Goal: Transaction & Acquisition: Book appointment/travel/reservation

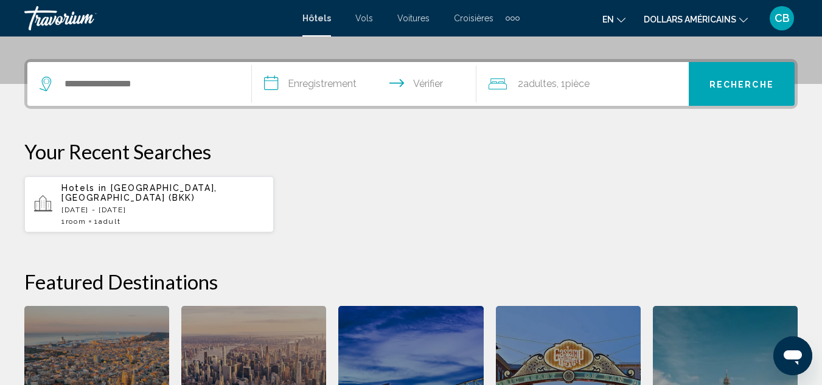
scroll to position [282, 0]
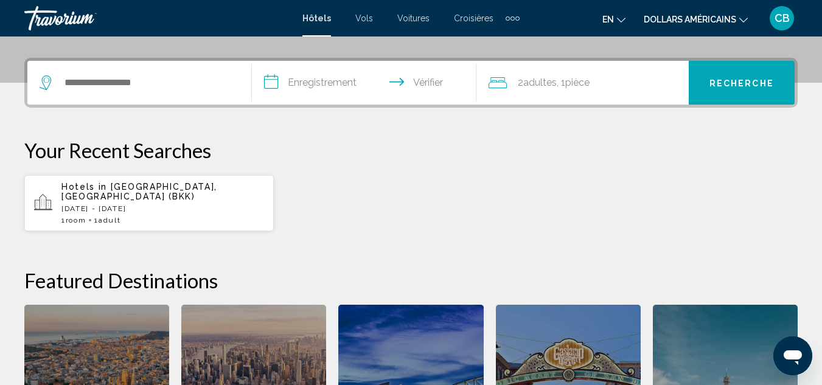
click at [510, 23] on div "Éléments de navigation supplémentaires" at bounding box center [513, 18] width 14 height 18
click at [792, 106] on div "**********" at bounding box center [410, 83] width 773 height 50
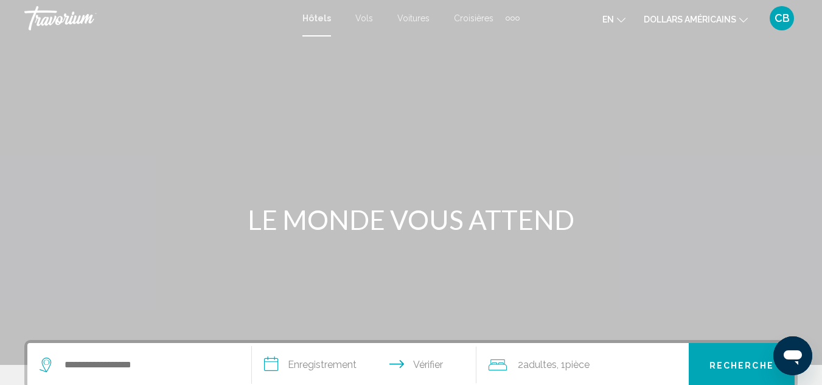
click at [618, 22] on icon "Changer de langue" at bounding box center [621, 20] width 9 height 9
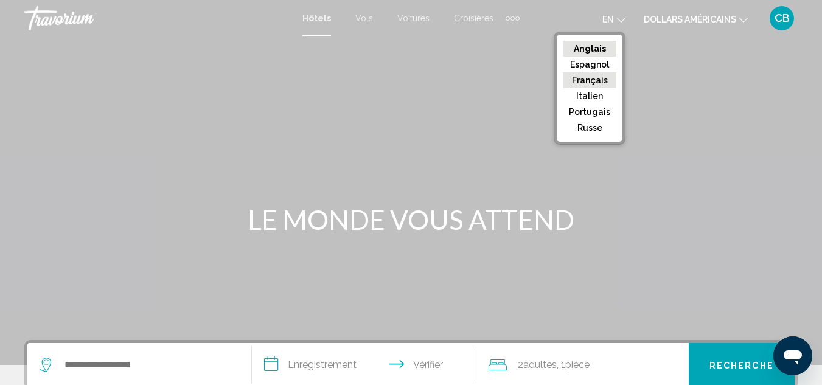
click at [595, 81] on font "Français" at bounding box center [590, 80] width 36 height 10
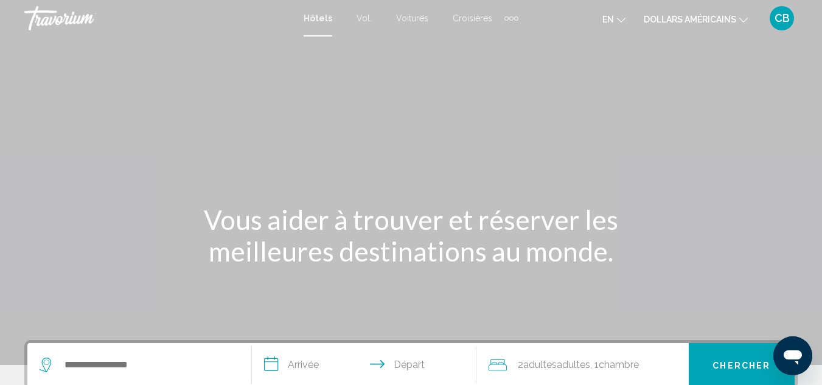
click at [705, 20] on font "dollars américains" at bounding box center [690, 20] width 92 height 10
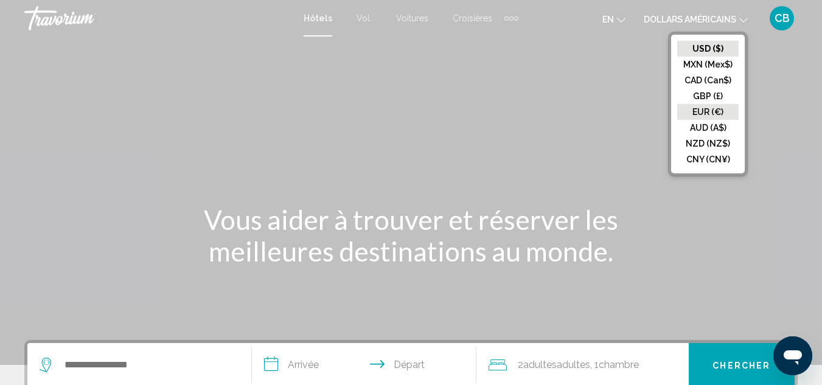
click at [710, 108] on button "EUR (€)" at bounding box center [707, 112] width 61 height 16
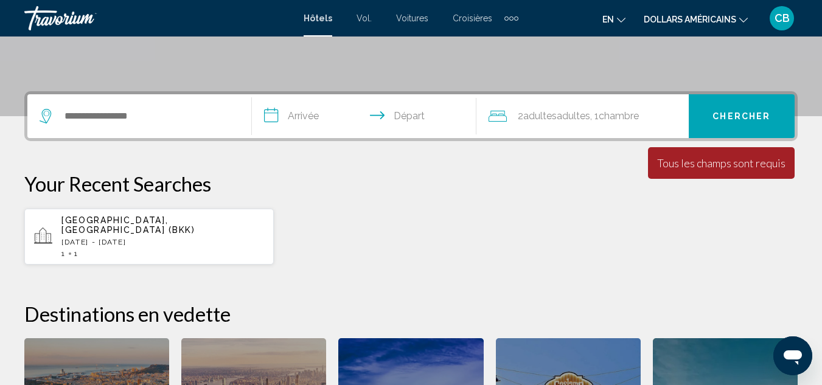
scroll to position [239, 0]
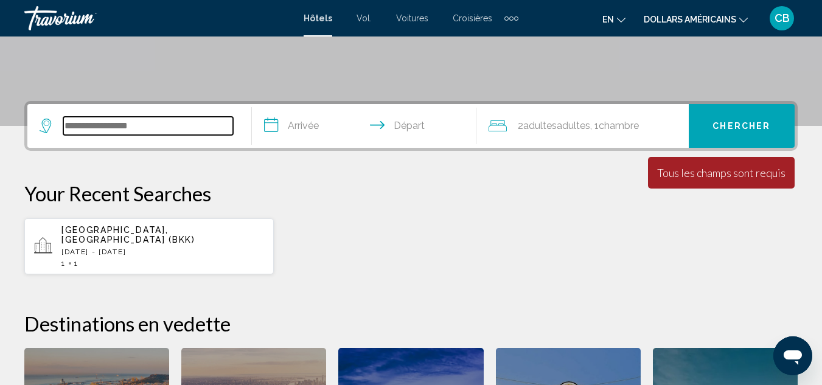
click at [137, 128] on input "Widget de recherche" at bounding box center [148, 126] width 170 height 18
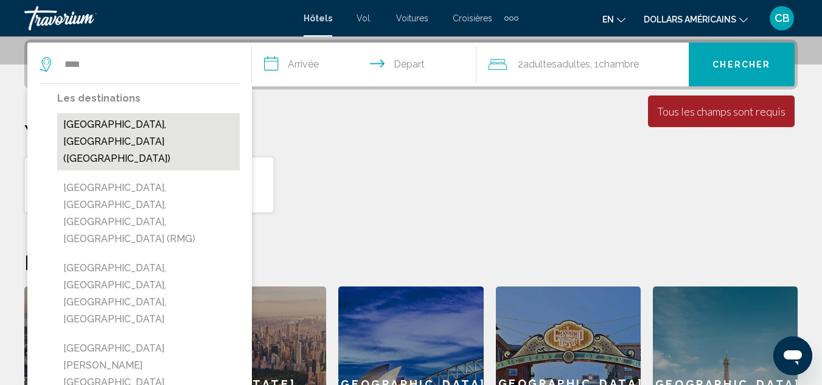
click at [133, 123] on button "[GEOGRAPHIC_DATA], [GEOGRAPHIC_DATA] ([GEOGRAPHIC_DATA])" at bounding box center [148, 141] width 183 height 57
type input "**********"
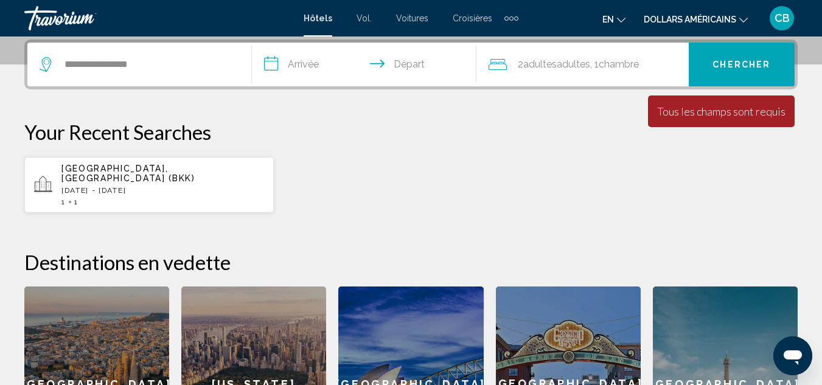
click at [313, 70] on input "**********" at bounding box center [366, 66] width 229 height 47
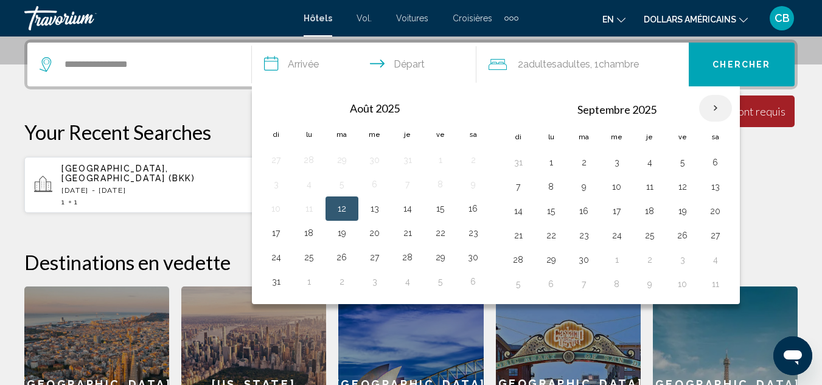
click at [722, 103] on th "Mois prochain" at bounding box center [715, 108] width 33 height 27
click at [708, 115] on th "Mois prochain" at bounding box center [715, 108] width 33 height 27
click at [716, 113] on th "Mois prochain" at bounding box center [715, 108] width 33 height 27
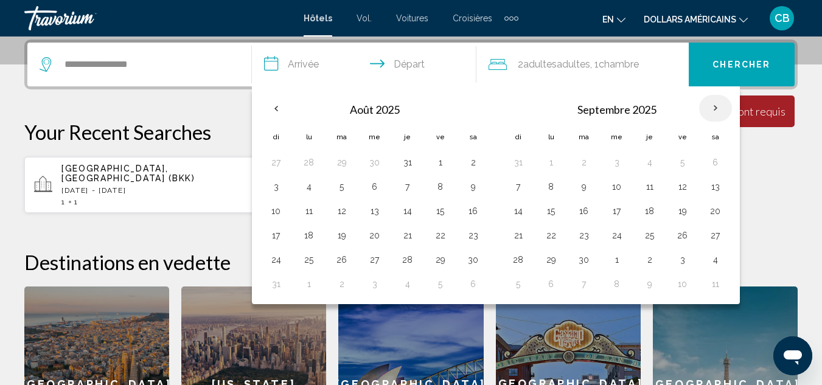
click at [716, 113] on th "Mois prochain" at bounding box center [715, 108] width 33 height 27
click at [287, 113] on th "Previous month" at bounding box center [276, 108] width 33 height 27
click at [716, 105] on th "Mois prochain" at bounding box center [715, 108] width 33 height 27
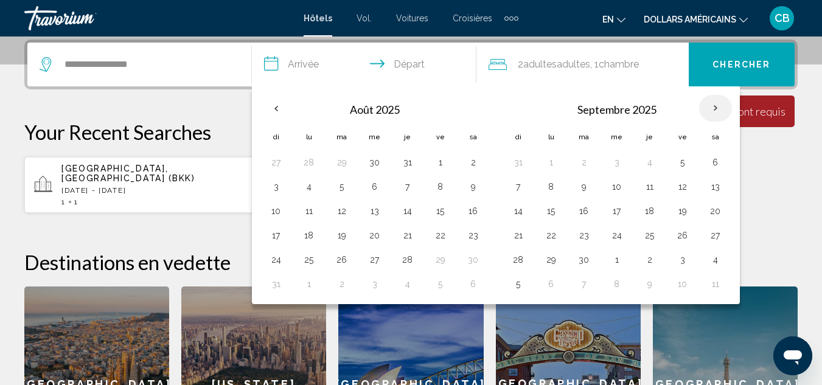
click at [716, 105] on th "Mois prochain" at bounding box center [715, 108] width 33 height 27
click at [285, 105] on th "Previous month" at bounding box center [276, 108] width 33 height 27
click at [206, 103] on div "**********" at bounding box center [411, 261] width 822 height 442
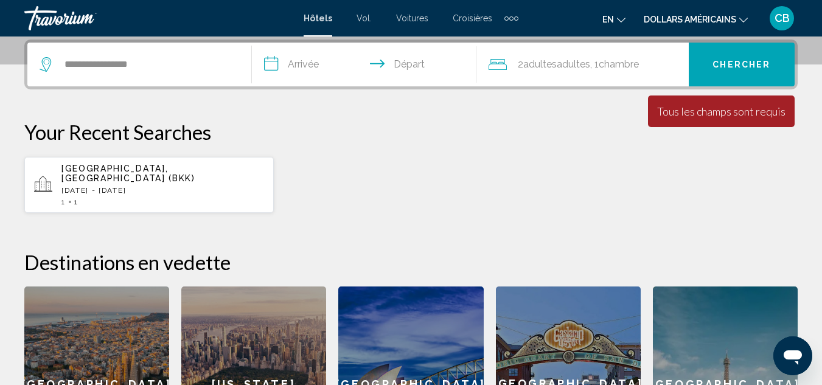
click at [290, 72] on input "**********" at bounding box center [366, 66] width 229 height 47
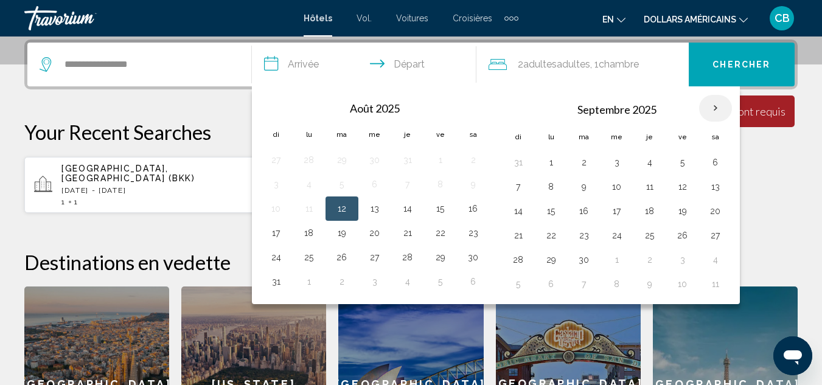
click at [720, 108] on th "Mois prochain" at bounding box center [715, 108] width 33 height 27
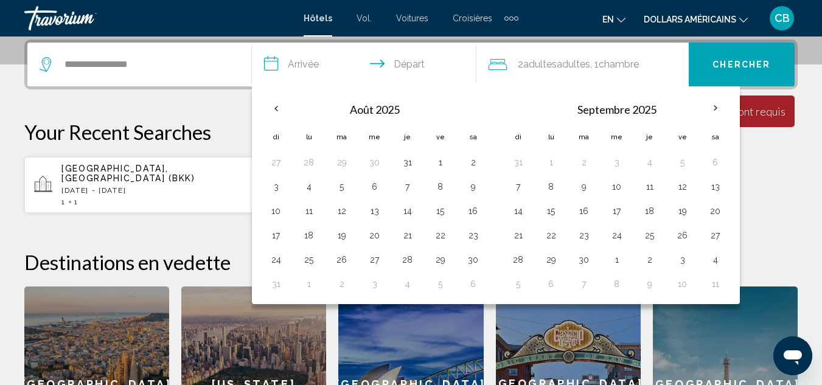
click at [402, 58] on input "**********" at bounding box center [366, 66] width 229 height 47
click at [231, 129] on p "Your Recent Searches" at bounding box center [410, 132] width 773 height 24
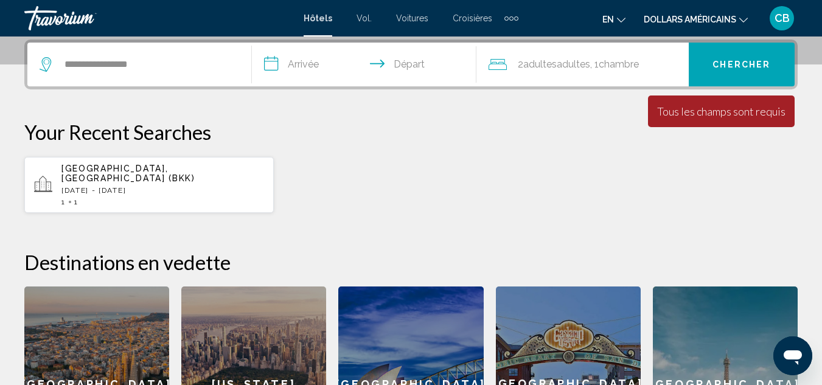
click at [559, 72] on span "2 Adultes Adulte Adultes" at bounding box center [554, 64] width 72 height 17
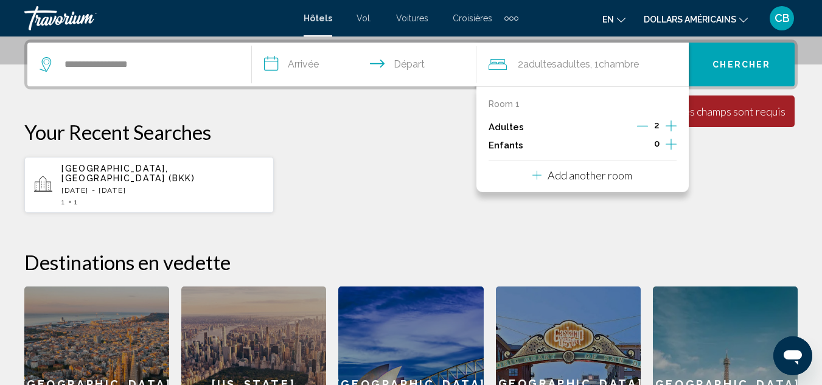
click at [746, 62] on span "Chercher" at bounding box center [742, 65] width 58 height 10
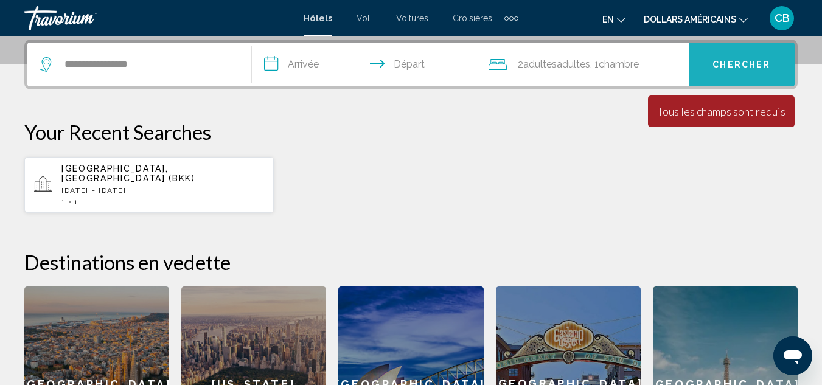
click at [719, 79] on button "Chercher" at bounding box center [742, 65] width 106 height 44
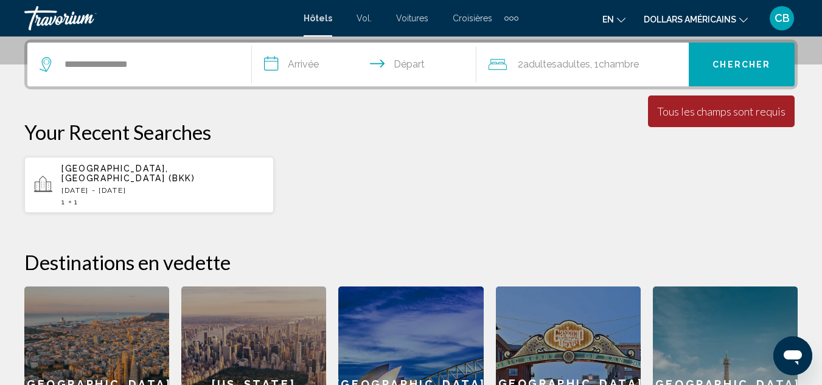
click at [305, 41] on div "**********" at bounding box center [410, 65] width 773 height 50
click at [305, 62] on input "**********" at bounding box center [366, 66] width 229 height 47
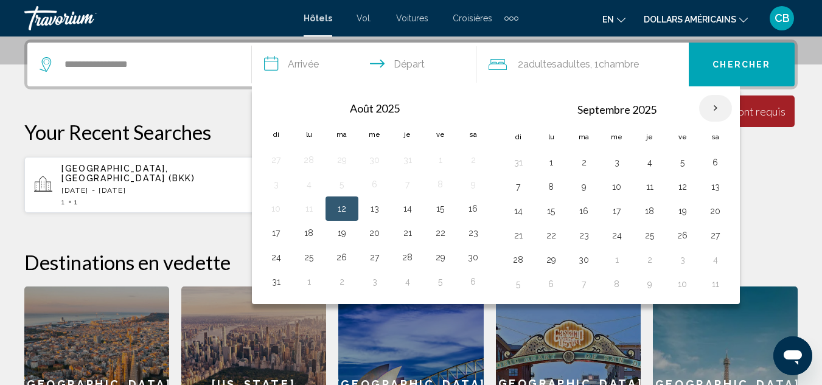
click at [716, 111] on th "Mois prochain" at bounding box center [715, 108] width 33 height 27
click at [714, 99] on th "Mois prochain" at bounding box center [715, 108] width 33 height 27
click at [526, 243] on button "21" at bounding box center [518, 235] width 19 height 17
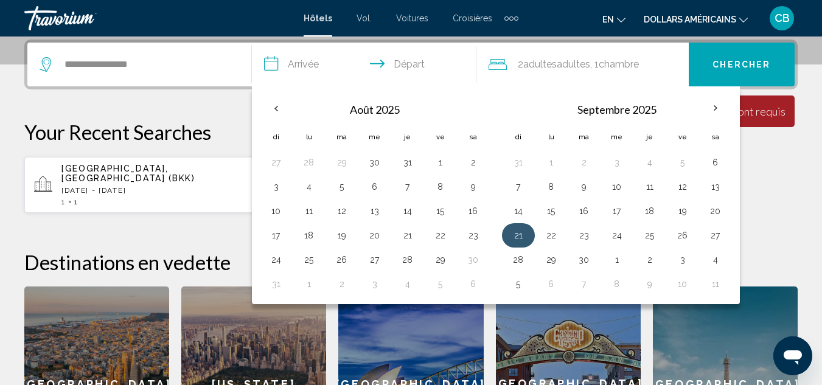
click at [522, 232] on button "21" at bounding box center [518, 235] width 19 height 17
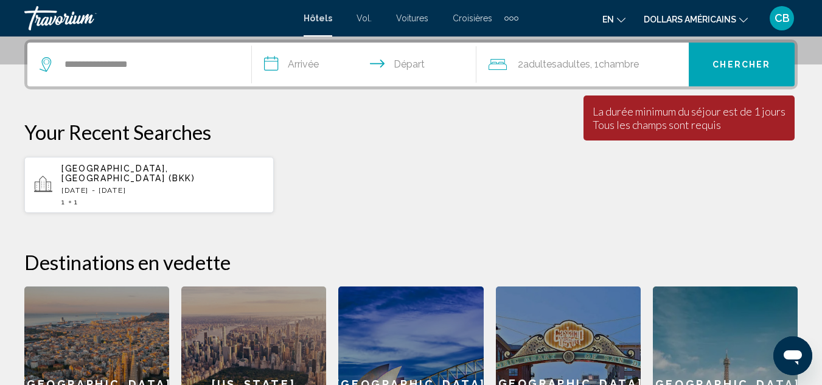
click at [309, 57] on input "**********" at bounding box center [366, 66] width 229 height 47
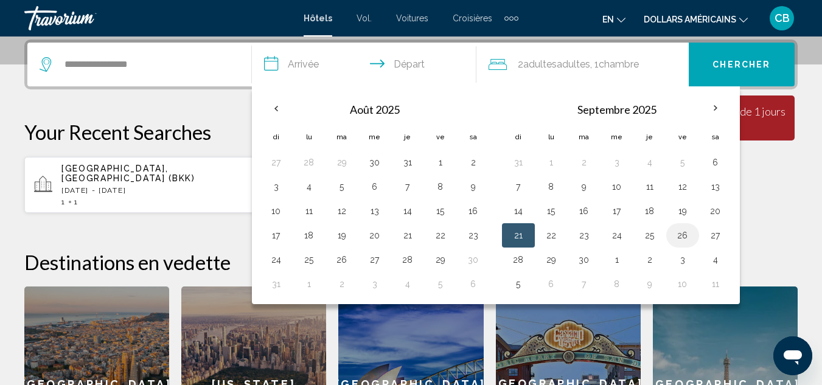
click at [687, 237] on button "26" at bounding box center [682, 235] width 19 height 17
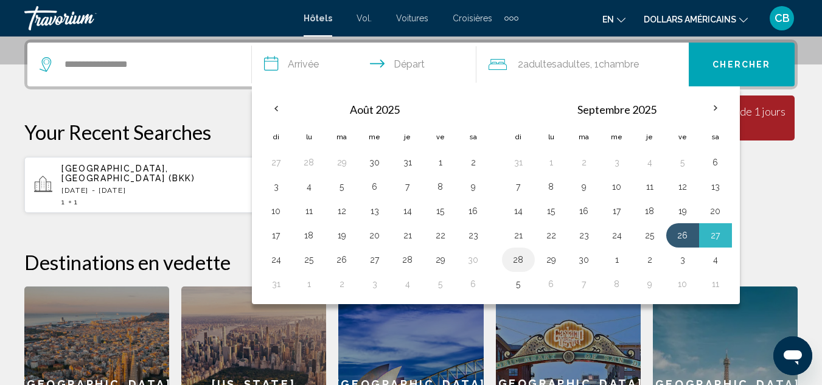
click at [525, 259] on button "28" at bounding box center [518, 259] width 19 height 17
type input "**********"
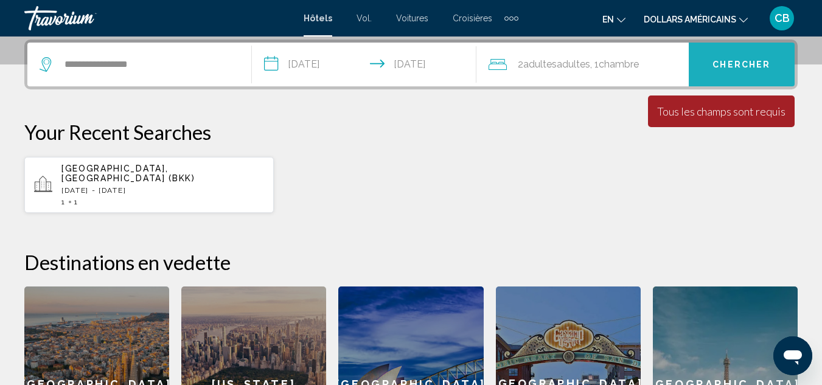
click at [730, 66] on span "Chercher" at bounding box center [742, 65] width 58 height 10
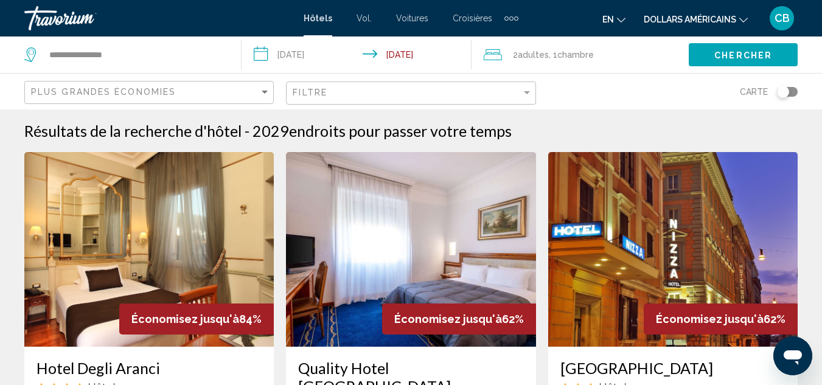
click at [261, 98] on div "Plus grandes économies" at bounding box center [150, 93] width 239 height 23
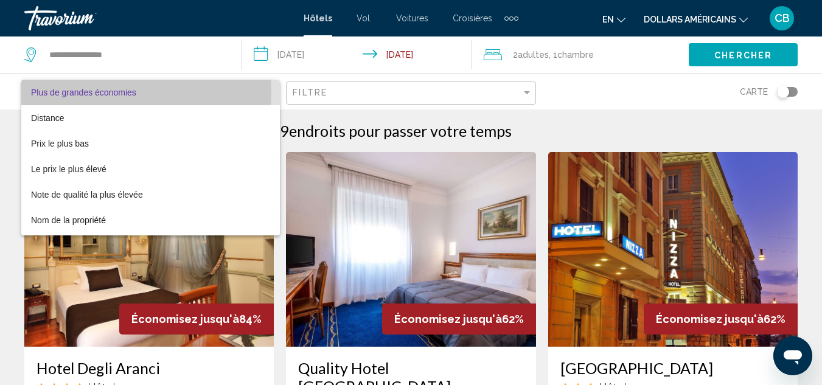
click at [136, 92] on font "Plus de grandes économies" at bounding box center [83, 93] width 105 height 10
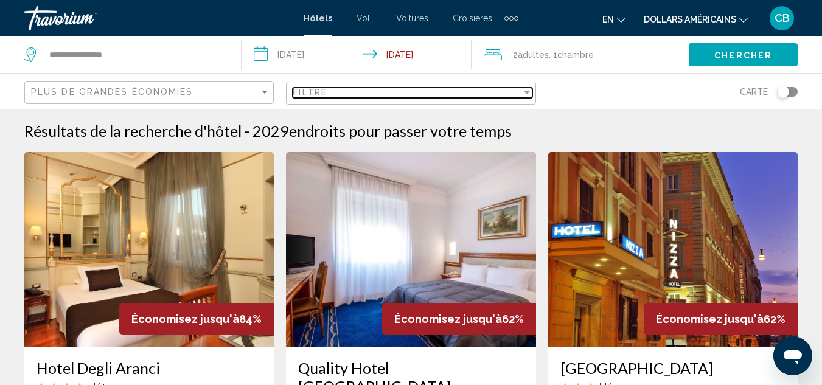
click at [388, 98] on mat-select "Filtre" at bounding box center [412, 93] width 239 height 10
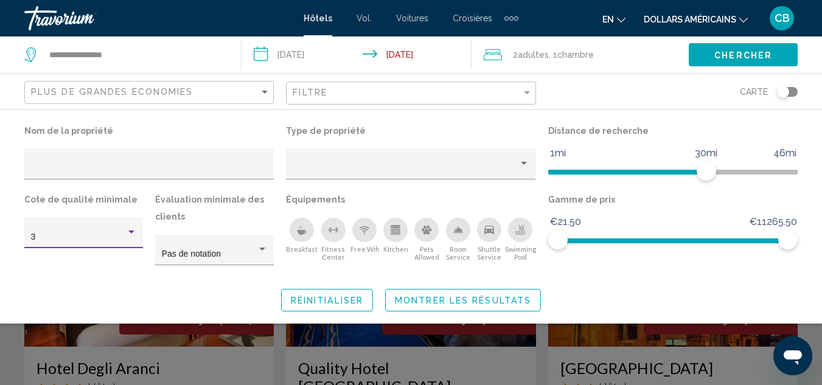
click at [84, 237] on div "3" at bounding box center [78, 237] width 95 height 10
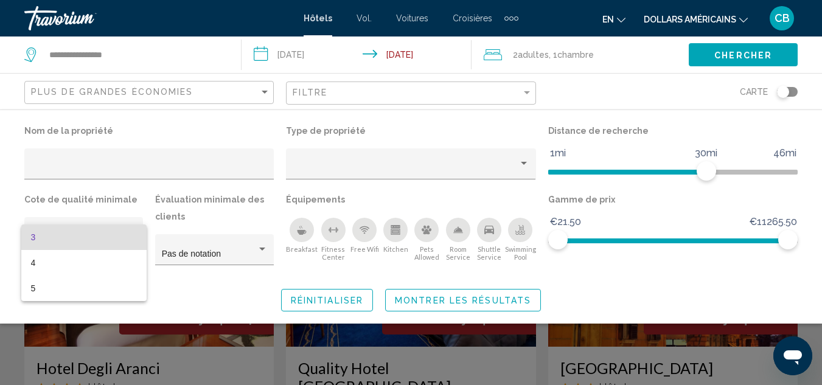
click at [84, 237] on span "3" at bounding box center [84, 238] width 106 height 26
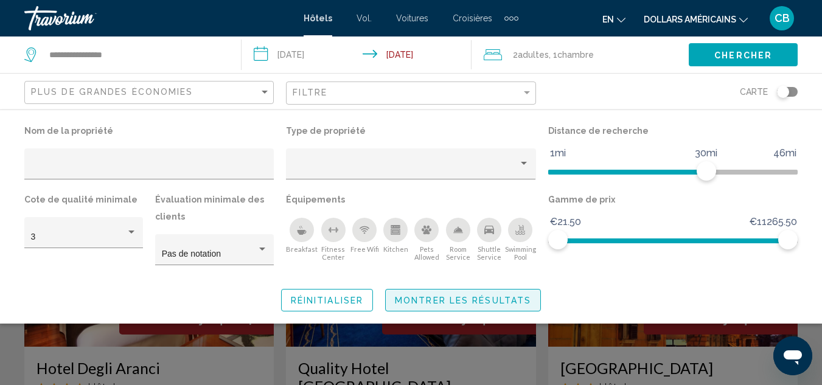
click at [453, 299] on span "Montrer les résultats" at bounding box center [463, 301] width 136 height 10
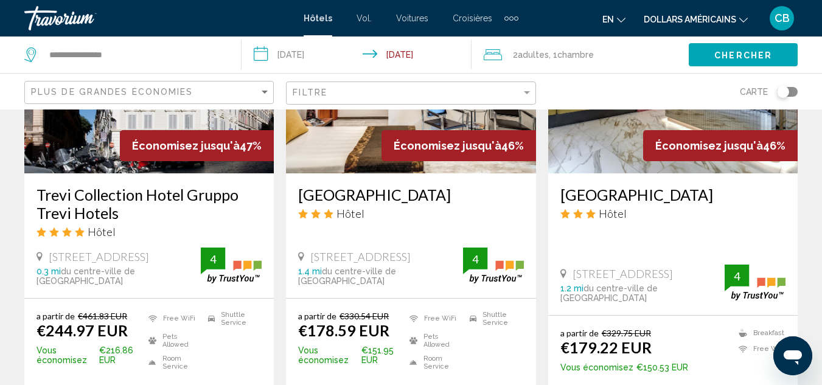
scroll to position [1808, 0]
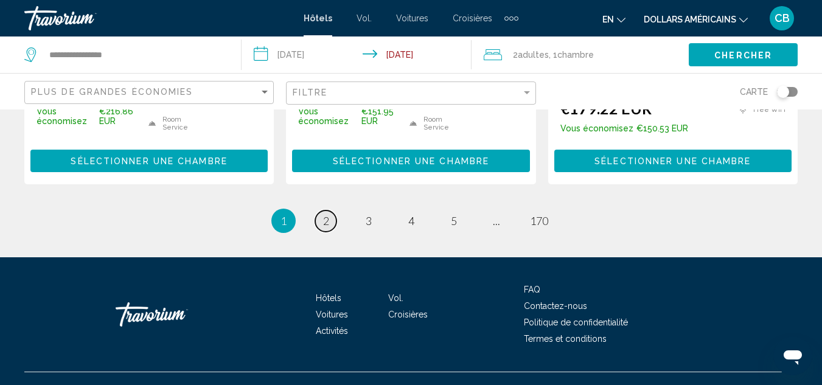
click at [318, 211] on link "page 2" at bounding box center [325, 221] width 21 height 21
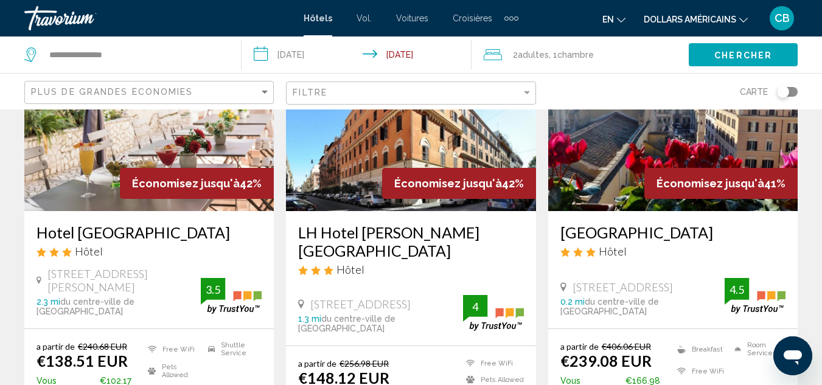
scroll to position [1585, 0]
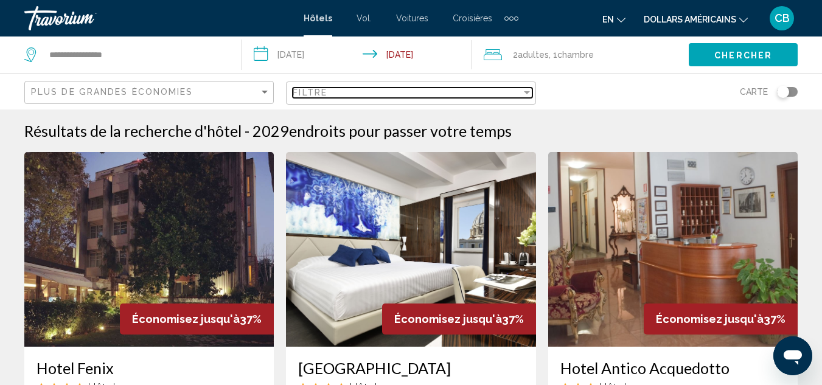
click at [333, 97] on div "Filtre" at bounding box center [407, 93] width 228 height 10
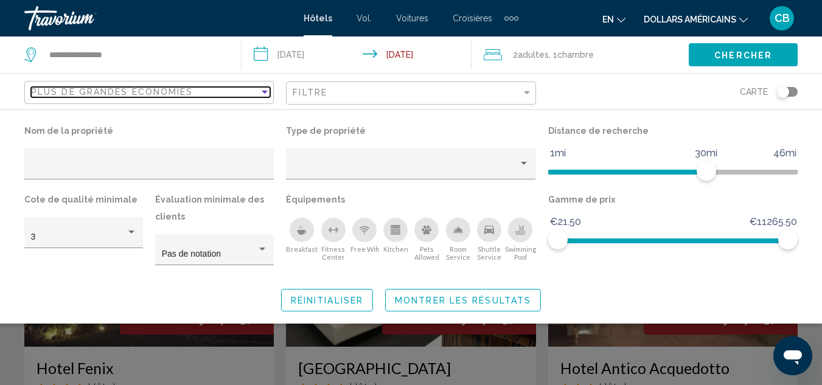
click at [246, 87] on div "Plus de grandes économies" at bounding box center [145, 92] width 228 height 10
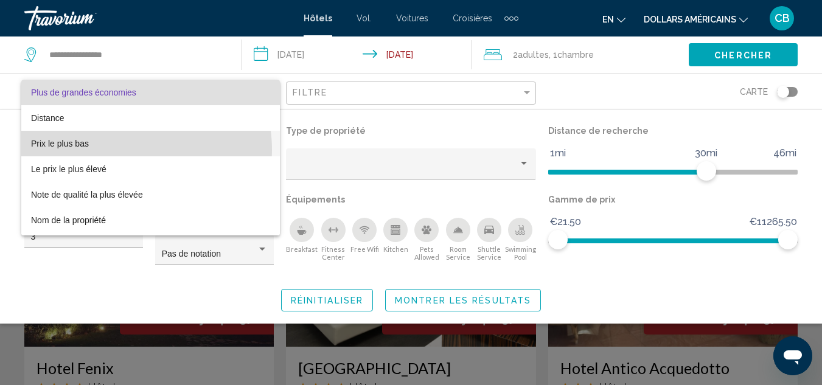
click at [110, 150] on span "Prix le plus bas" at bounding box center [150, 144] width 239 height 26
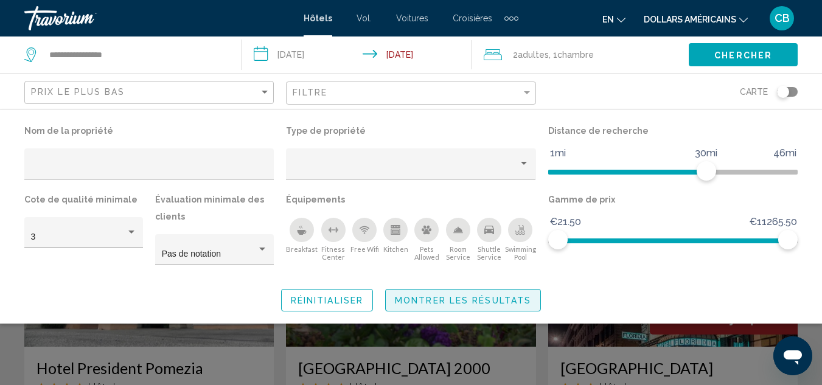
click at [435, 300] on span "Montrer les résultats" at bounding box center [463, 301] width 136 height 10
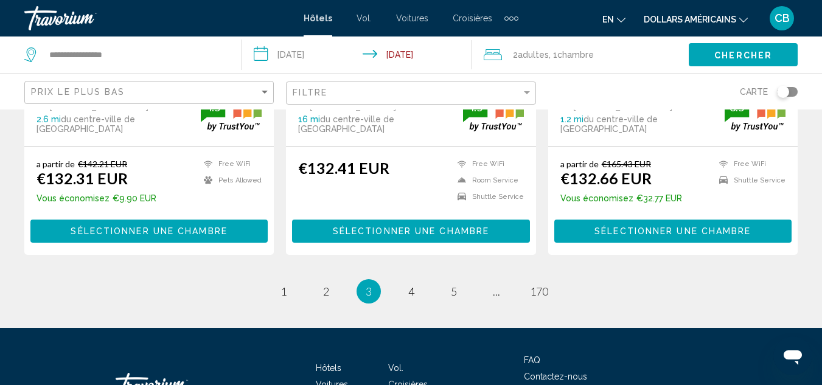
scroll to position [1755, 0]
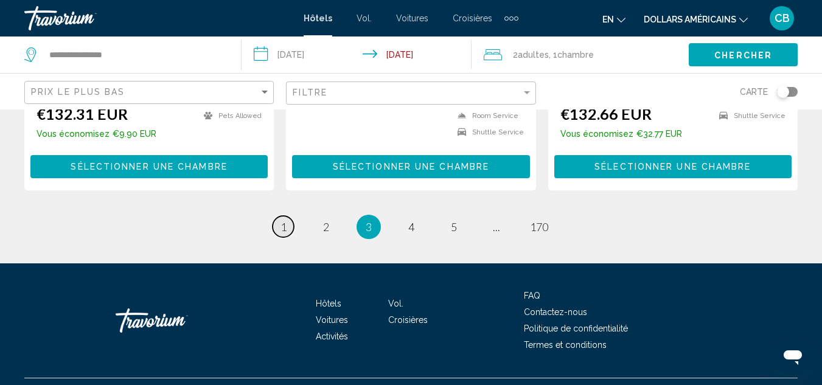
click at [281, 220] on span "1" at bounding box center [284, 226] width 6 height 13
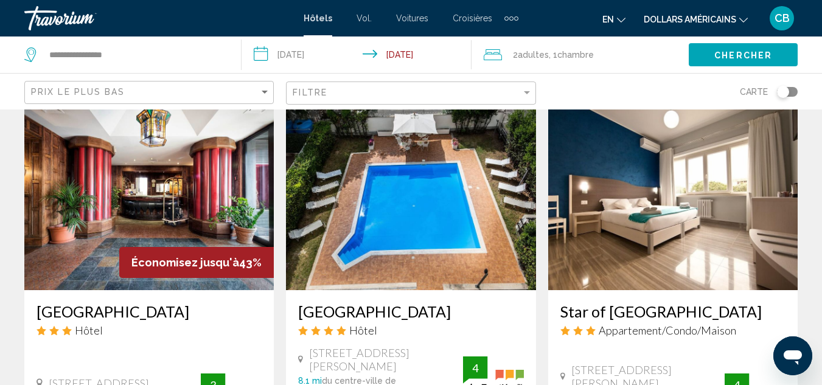
scroll to position [487, 0]
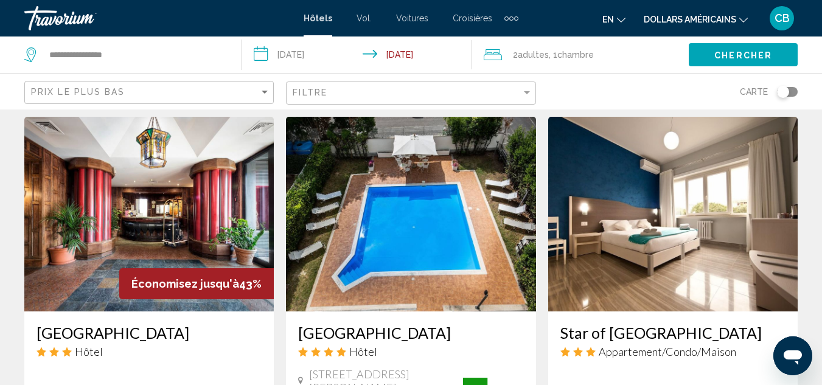
click at [97, 324] on h3 "[GEOGRAPHIC_DATA]" at bounding box center [149, 333] width 225 height 18
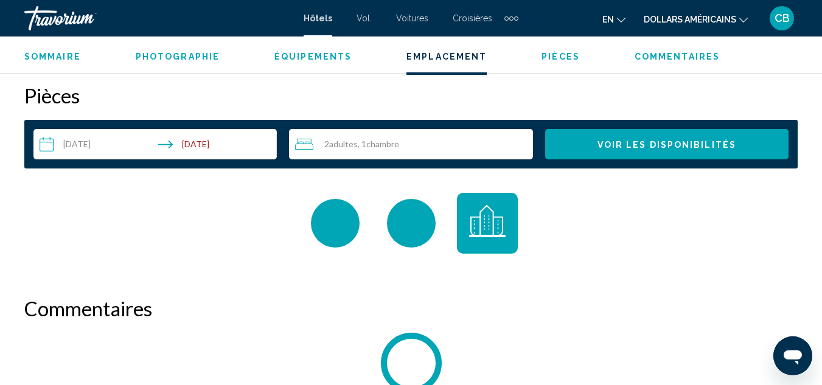
scroll to position [1732, 0]
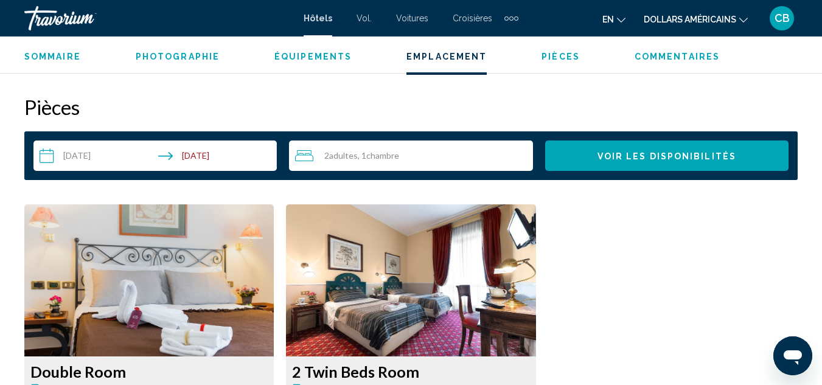
click at [198, 63] on div "Sommaire Photographie Équipements Emplacement Pièces Commentaires Voir les disp…" at bounding box center [411, 56] width 822 height 38
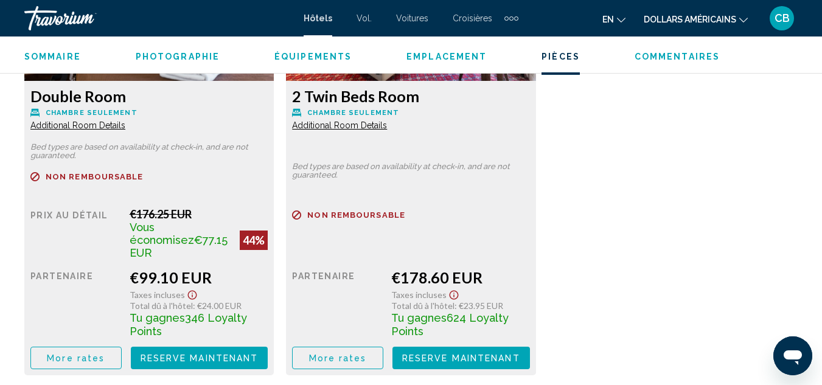
scroll to position [2019, 0]
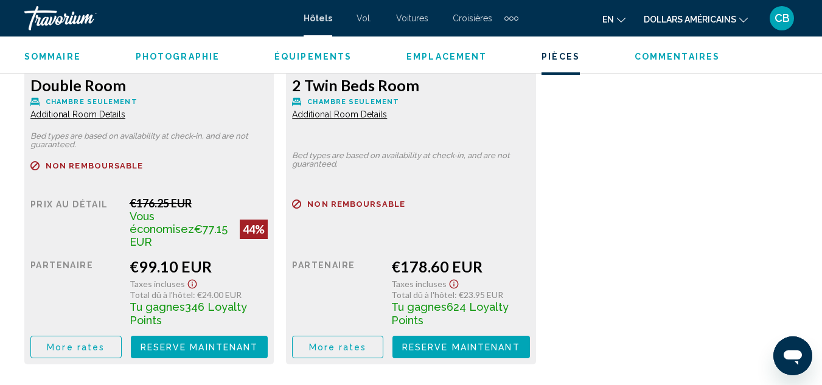
click at [410, 52] on span "Emplacement" at bounding box center [447, 57] width 80 height 10
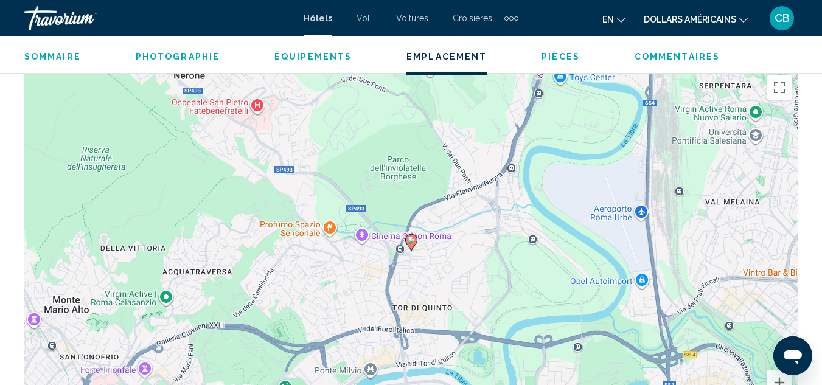
scroll to position [1328, 0]
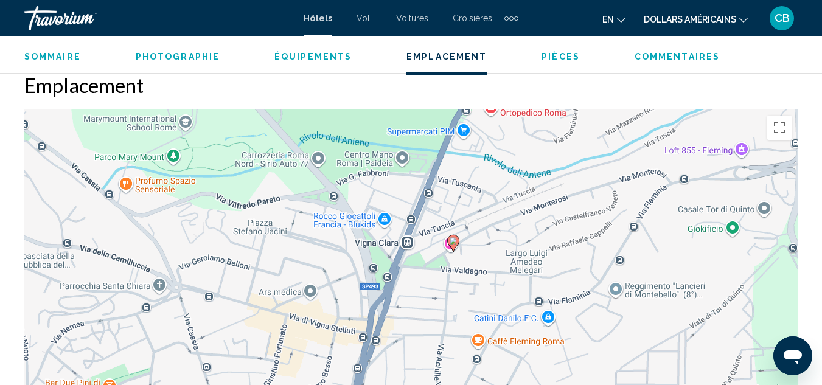
drag, startPoint x: 503, startPoint y: 315, endPoint x: 522, endPoint y: 245, distance: 72.6
click at [522, 245] on div "Pour activer le glissement avec le clavier, appuyez sur Alt+Entrée. Une fois ce…" at bounding box center [410, 292] width 773 height 365
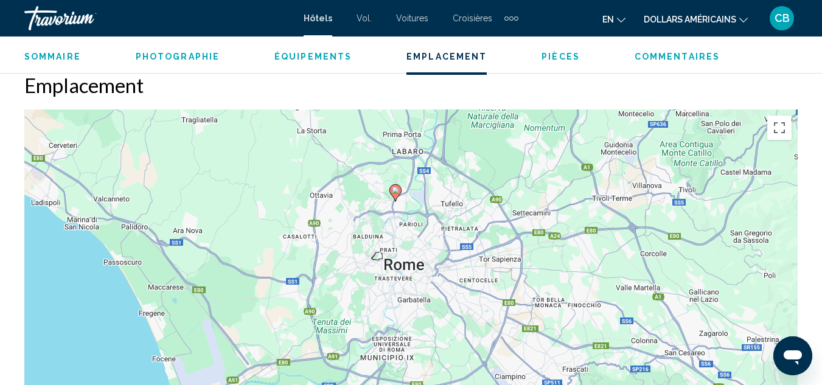
click at [393, 201] on gmp-advanced-marker "Contenu principal" at bounding box center [395, 193] width 12 height 18
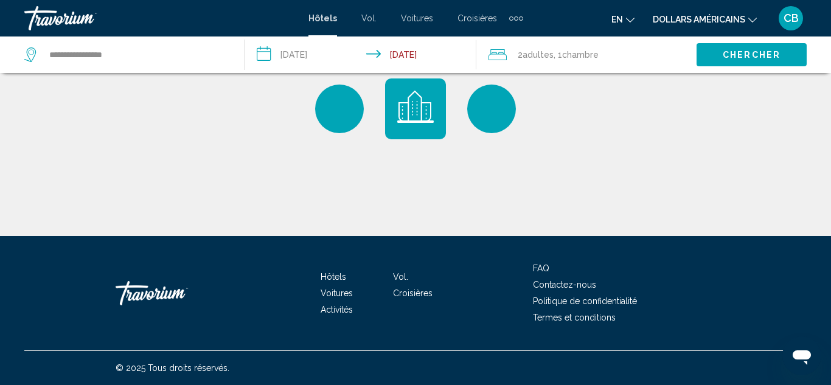
click at [763, 53] on span "Chercher" at bounding box center [752, 56] width 58 height 10
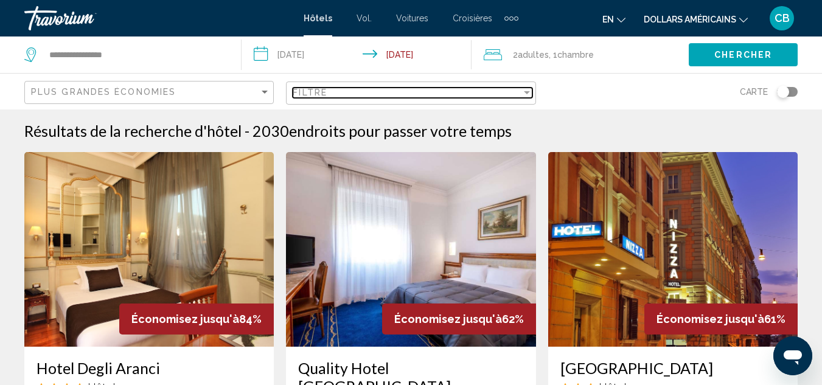
click at [336, 92] on div "Filtre" at bounding box center [407, 93] width 228 height 10
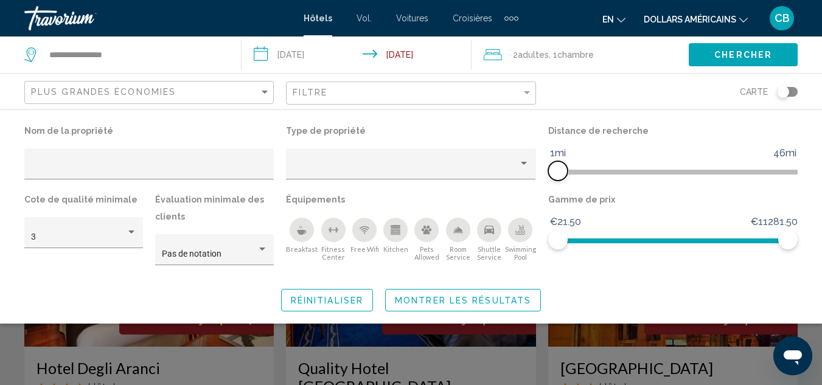
drag, startPoint x: 708, startPoint y: 172, endPoint x: 481, endPoint y: 215, distance: 230.5
click at [481, 215] on div "Nom de la propriété Type de propriété Distance de recherche 1mi 46mi 1mi Cote d…" at bounding box center [411, 199] width 786 height 155
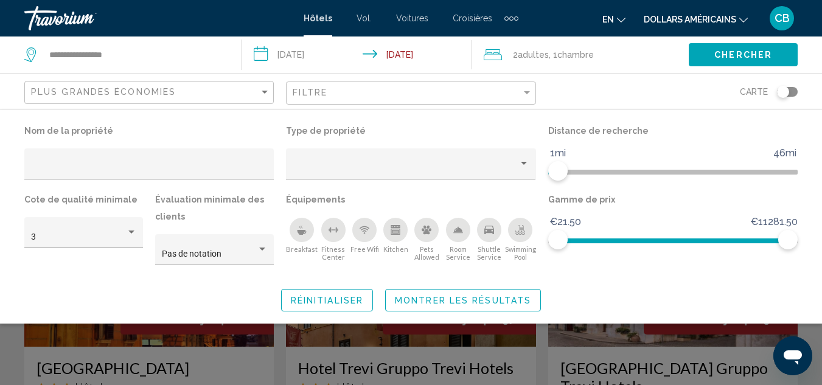
click at [472, 296] on span "Montrer les résultats" at bounding box center [463, 301] width 136 height 10
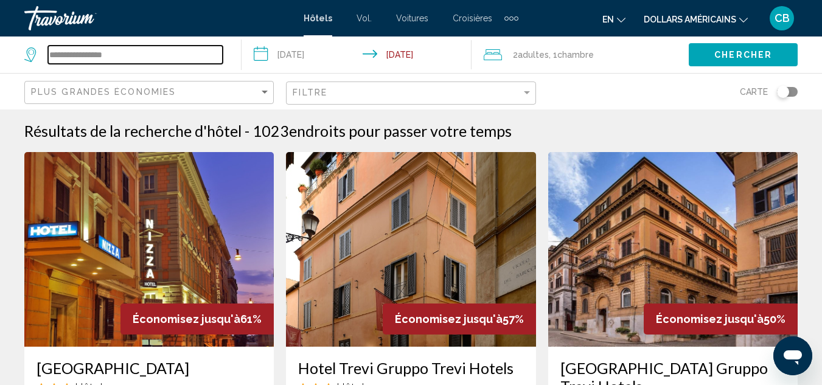
click at [119, 57] on input "**********" at bounding box center [135, 55] width 175 height 18
type input "*"
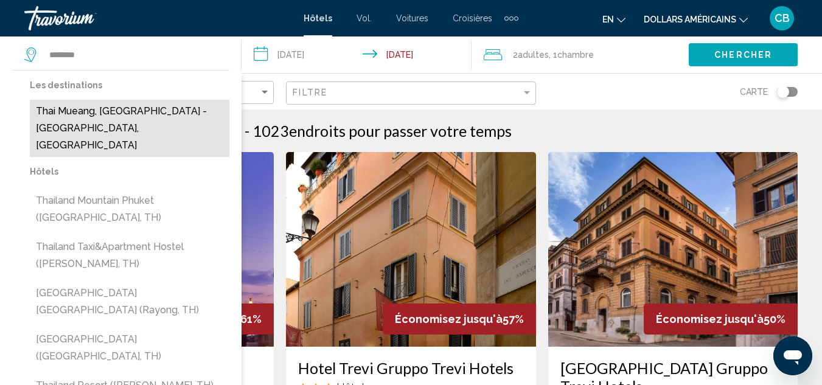
click at [152, 111] on button "Thai Mueang, [GEOGRAPHIC_DATA] - [GEOGRAPHIC_DATA], [GEOGRAPHIC_DATA]" at bounding box center [130, 128] width 200 height 57
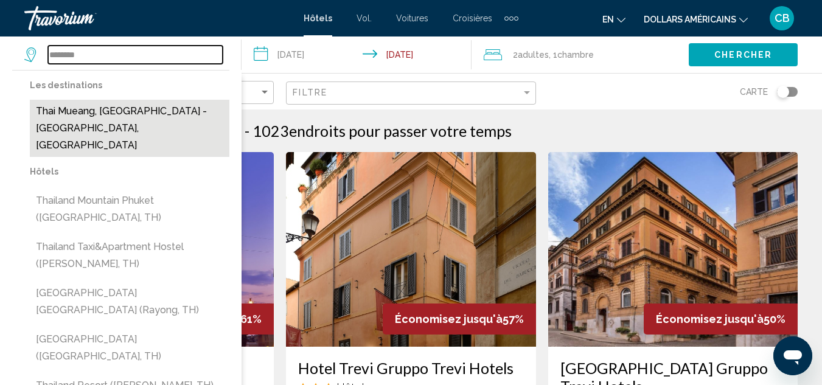
type input "**********"
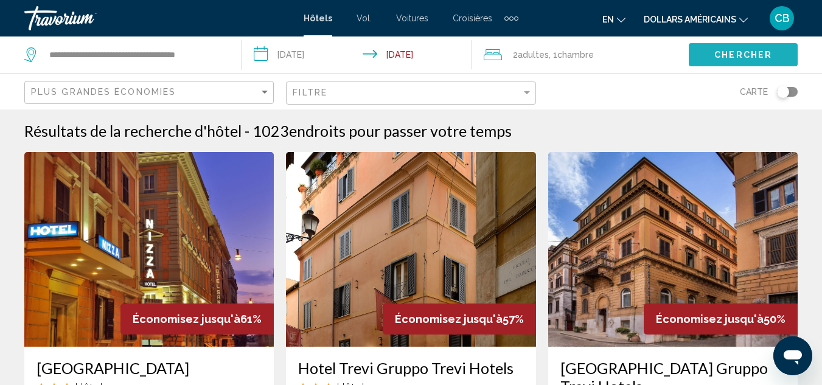
click at [747, 51] on span "Chercher" at bounding box center [743, 56] width 58 height 10
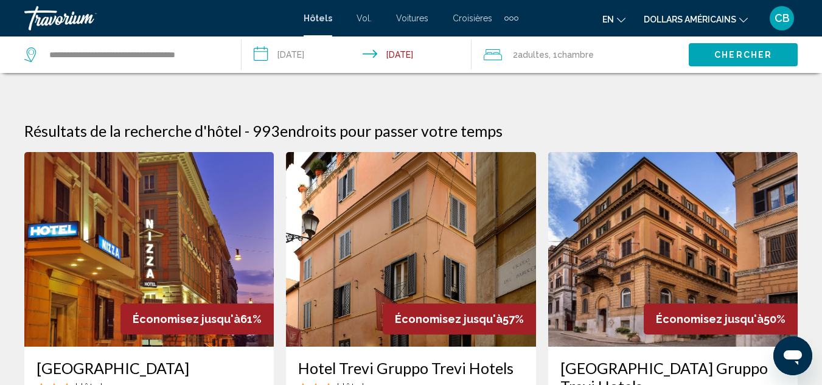
click at [758, 64] on button "Chercher" at bounding box center [743, 54] width 109 height 23
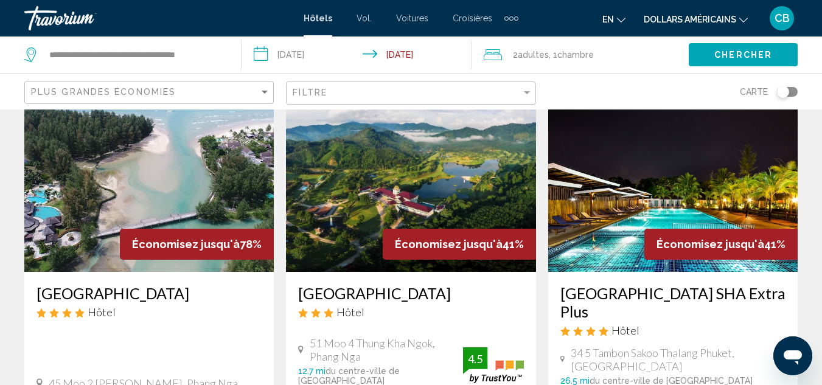
scroll to position [7, 0]
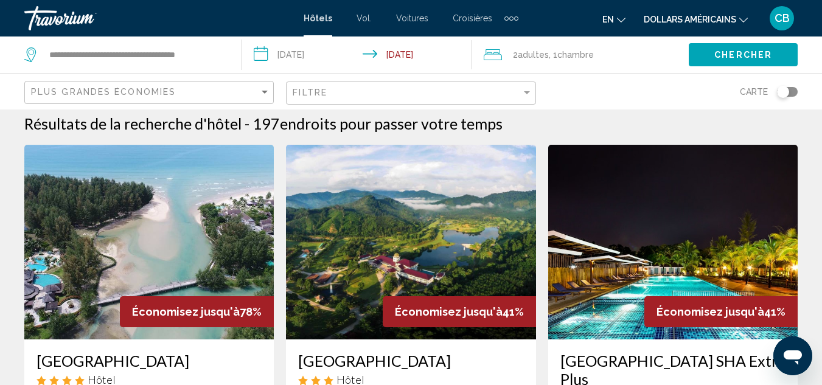
click at [335, 57] on input "**********" at bounding box center [359, 57] width 234 height 40
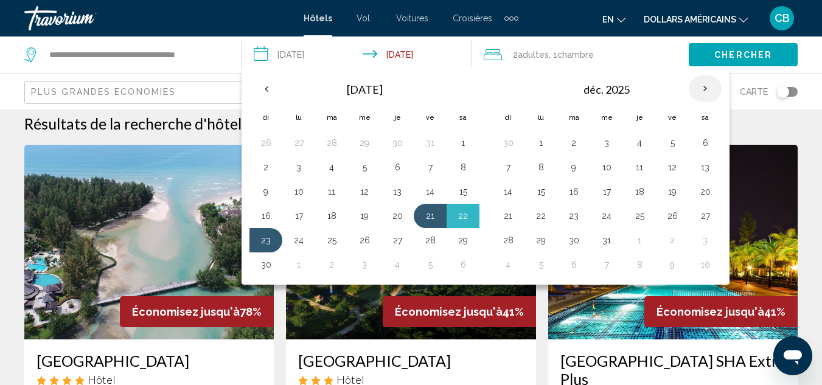
click at [700, 92] on th "Next month" at bounding box center [705, 88] width 33 height 27
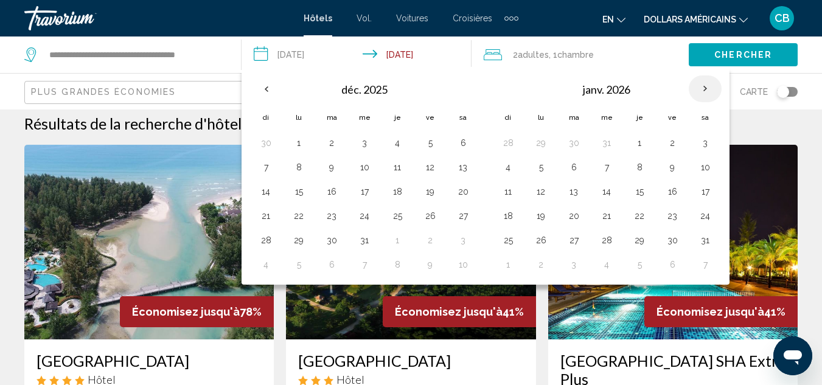
click at [700, 92] on th "Next month" at bounding box center [705, 88] width 33 height 27
